Goal: Information Seeking & Learning: Learn about a topic

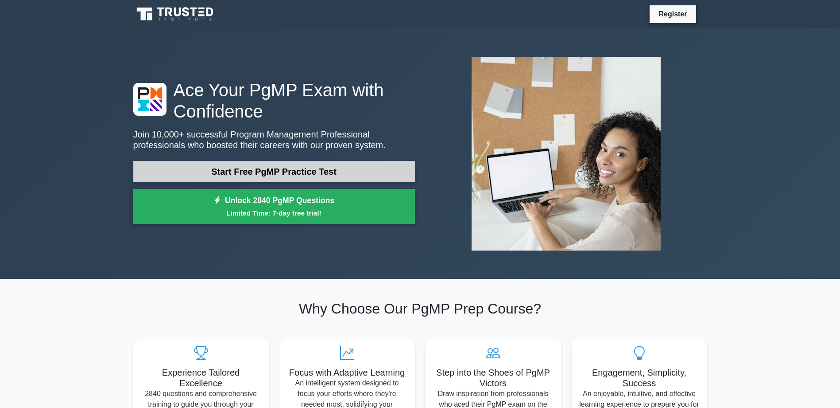
click at [303, 174] on link "Start Free PgMP Practice Test" at bounding box center [274, 171] width 282 height 21
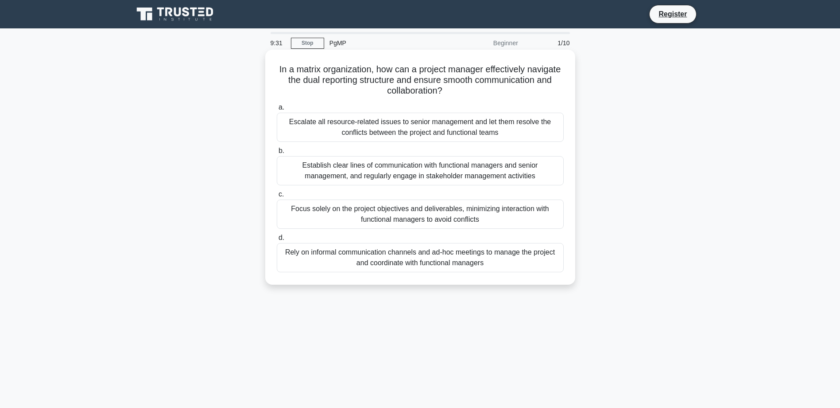
click at [378, 168] on div "Establish clear lines of communication with functional managers and senior mana…" at bounding box center [420, 170] width 287 height 29
click at [277, 154] on input "b. Establish clear lines of communication with functional managers and senior m…" at bounding box center [277, 151] width 0 height 6
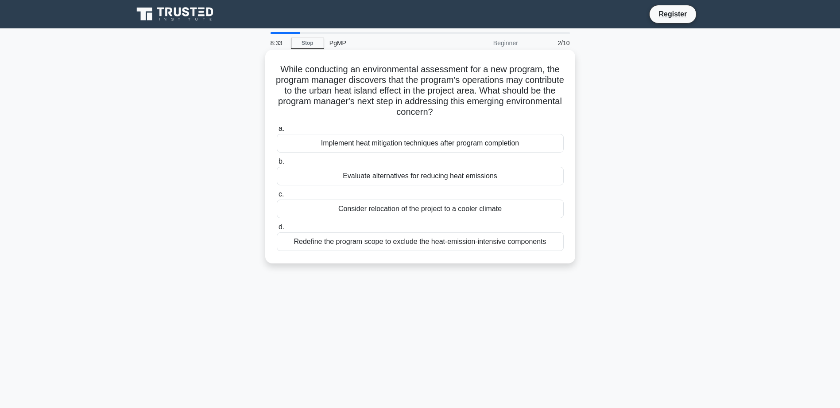
click at [460, 179] on div "Evaluate alternatives for reducing heat emissions" at bounding box center [420, 176] width 287 height 19
click at [277, 164] on input "b. Evaluate alternatives for reducing heat emissions" at bounding box center [277, 162] width 0 height 6
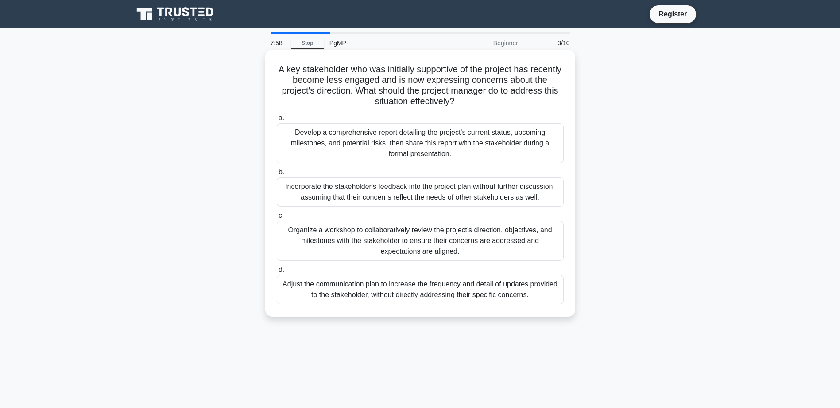
click at [418, 236] on div "Organize a workshop to collaboratively review the project's direction, objectiv…" at bounding box center [420, 241] width 287 height 40
click at [277, 218] on input "c. Organize a workshop to collaboratively review the project's direction, objec…" at bounding box center [277, 216] width 0 height 6
